Goal: Task Accomplishment & Management: Use online tool/utility

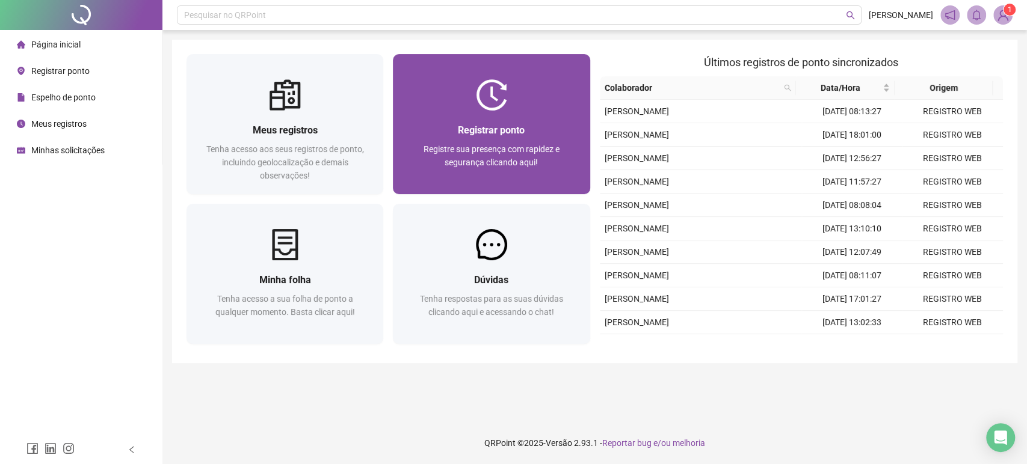
click at [476, 163] on span "Registre sua presença com rapidez e segurança clicando aqui!" at bounding box center [491, 155] width 136 height 23
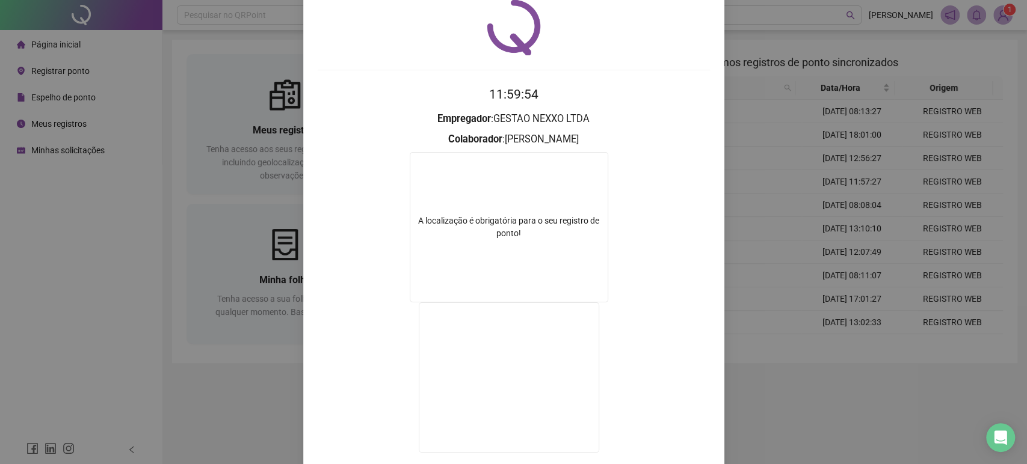
scroll to position [115, 0]
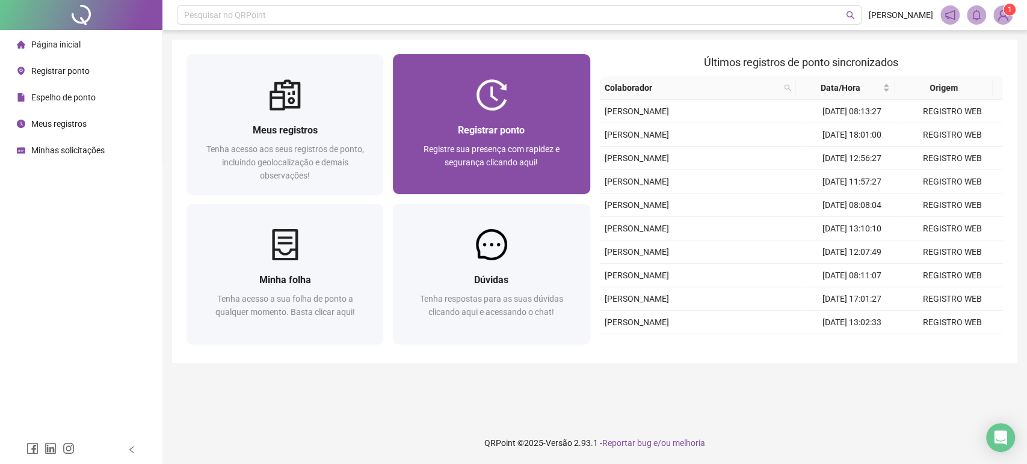
click at [521, 162] on span "Registre sua presença com rapidez e segurança clicando aqui!" at bounding box center [491, 155] width 136 height 23
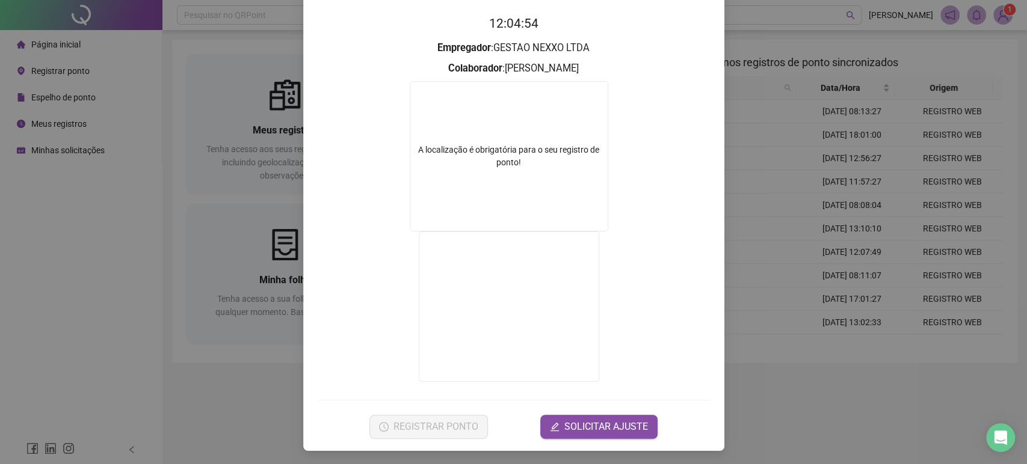
scroll to position [115, 0]
click at [795, 434] on div "Registro de ponto web 12:04:59 Empregador : GESTAO NEXXO LTDA Colaborador : CAR…" at bounding box center [513, 232] width 1027 height 464
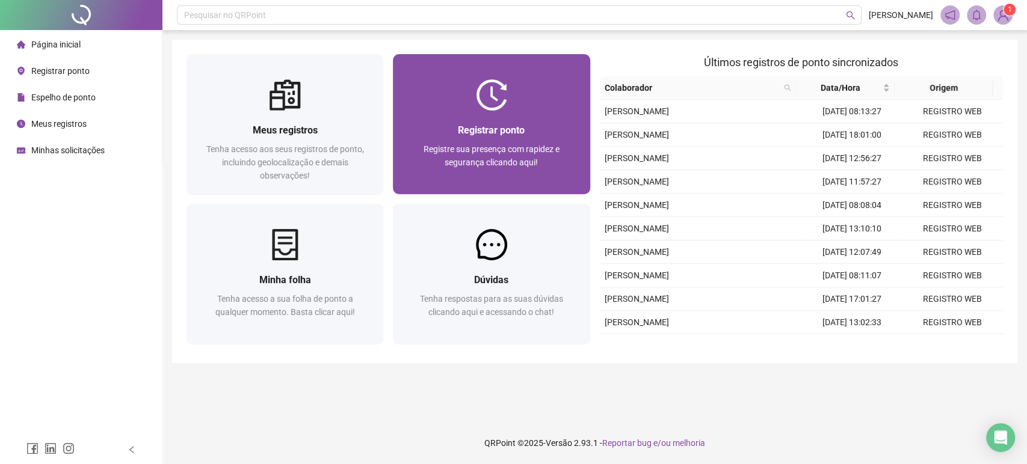
click at [494, 140] on div "Registrar ponto Registre sua presença com rapidez e segurança clicando aqui!" at bounding box center [491, 153] width 168 height 60
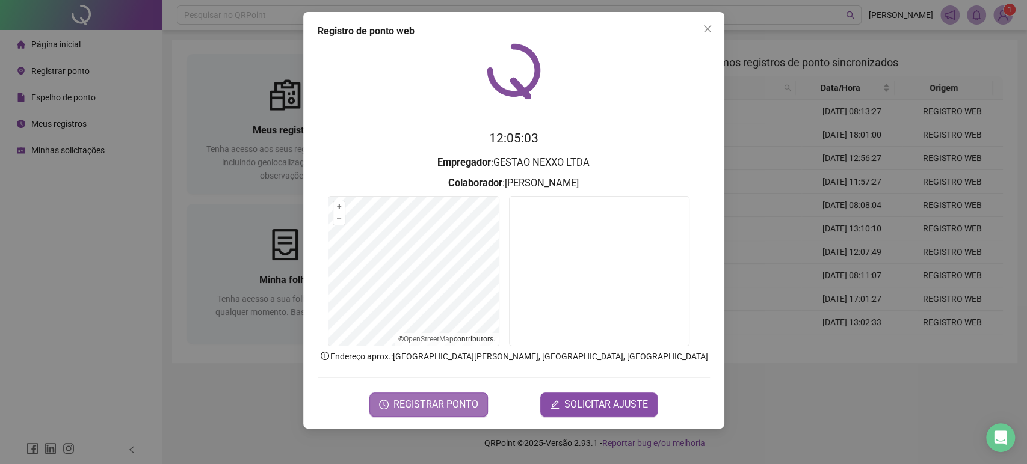
click at [451, 404] on span "REGISTRAR PONTO" at bounding box center [435, 405] width 85 height 14
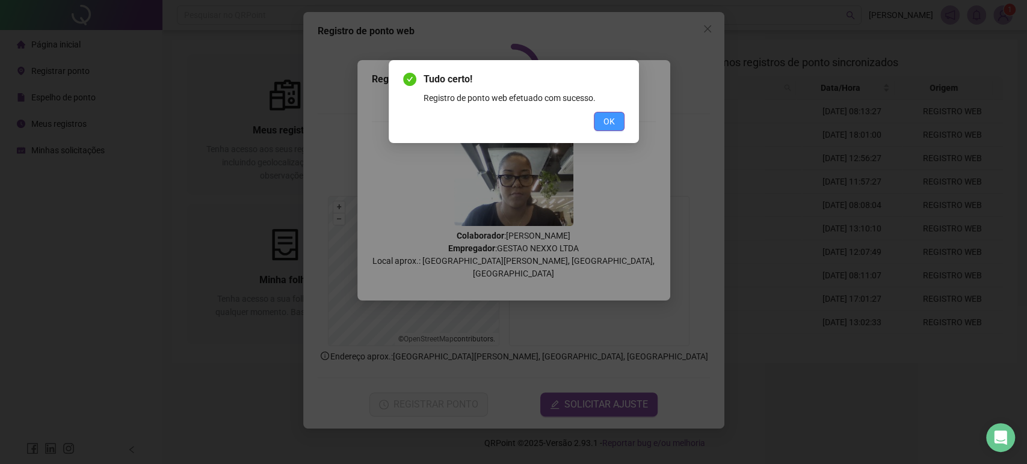
click at [603, 120] on span "OK" at bounding box center [608, 121] width 11 height 13
